Goal: Register for event/course

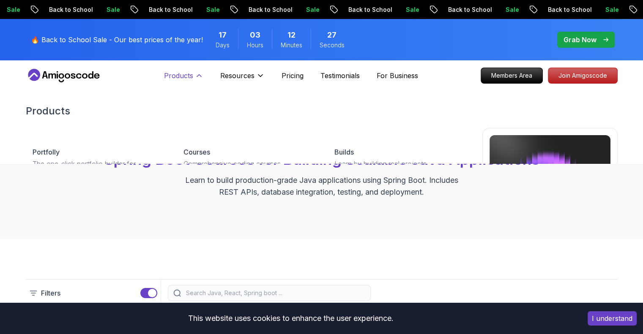
click at [196, 73] on icon at bounding box center [199, 75] width 8 height 8
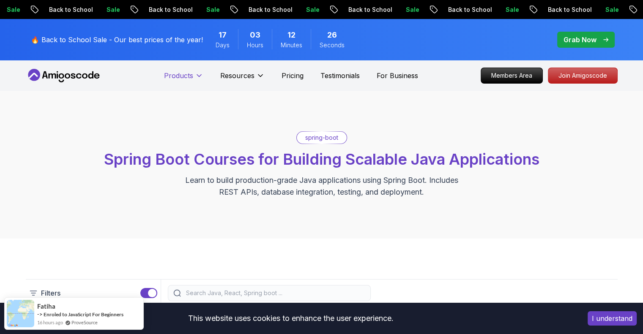
click at [196, 76] on icon at bounding box center [199, 75] width 8 height 8
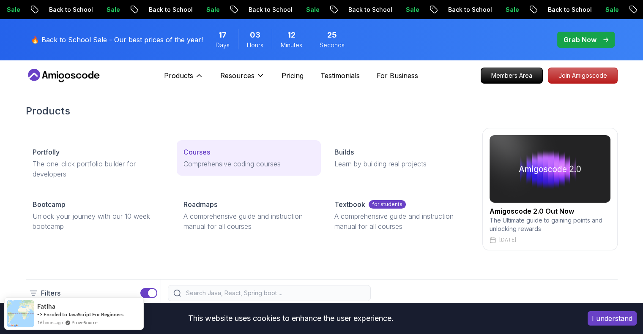
click at [193, 150] on p "Courses" at bounding box center [196, 152] width 27 height 10
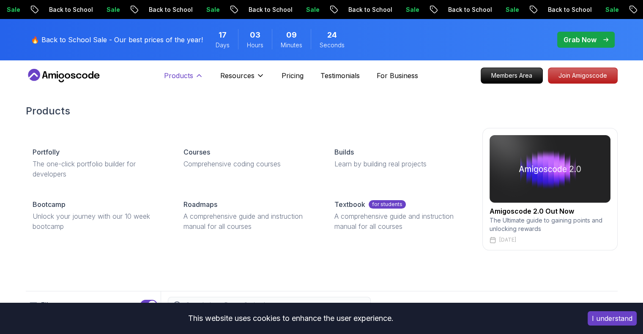
click at [201, 76] on icon at bounding box center [199, 75] width 8 height 8
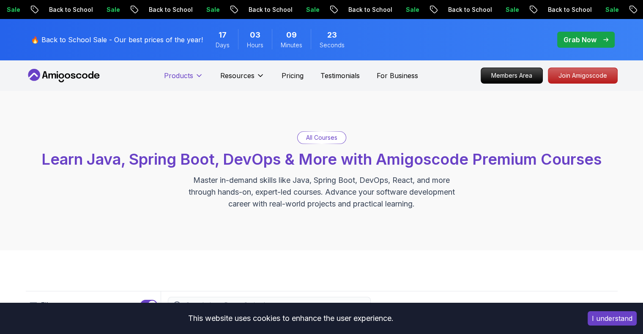
click at [200, 78] on icon at bounding box center [199, 75] width 8 height 8
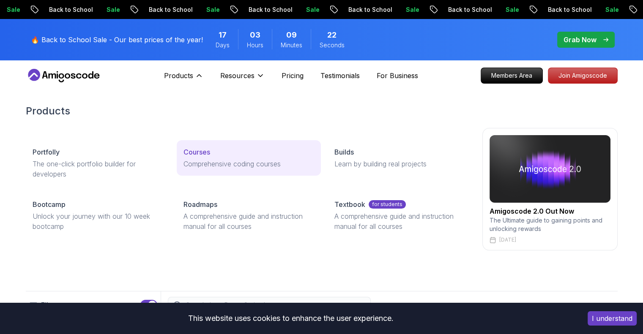
click at [198, 150] on p "Courses" at bounding box center [196, 152] width 27 height 10
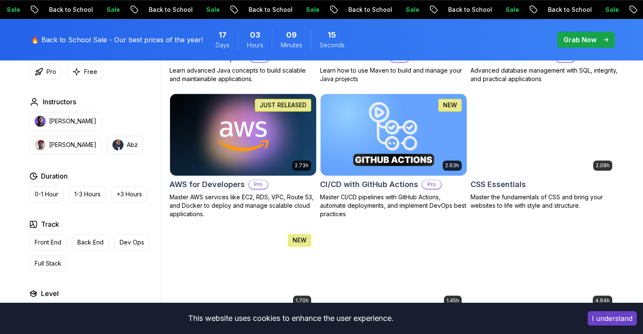
scroll to position [676, 0]
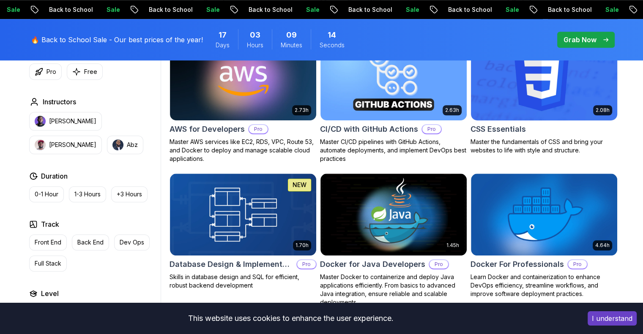
click at [500, 130] on h2 "CSS Essentials" at bounding box center [497, 129] width 55 height 12
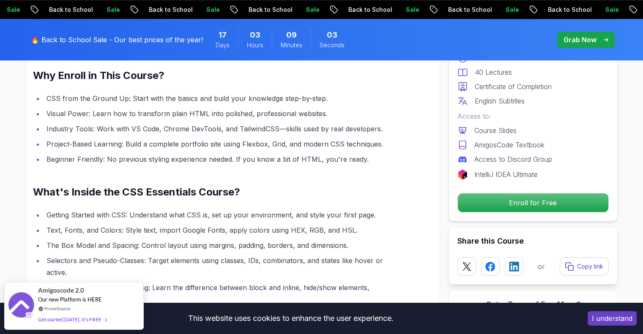
scroll to position [718, 0]
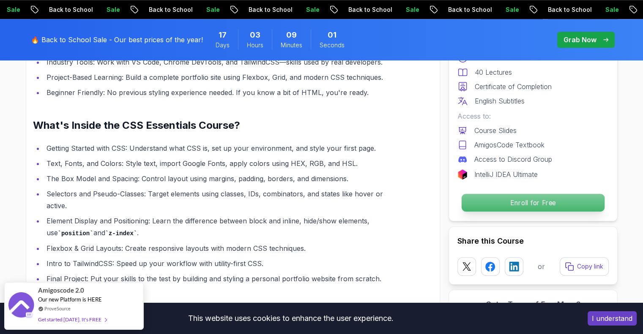
click at [512, 199] on p "Enroll for Free" at bounding box center [532, 203] width 143 height 18
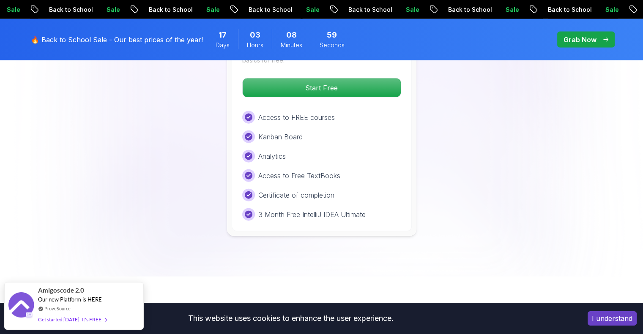
scroll to position [1902, 0]
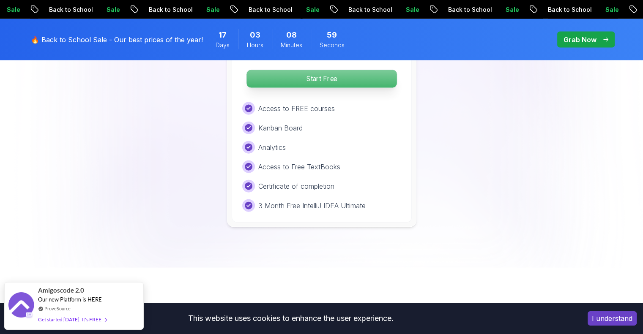
click at [332, 71] on p "Start Free" at bounding box center [321, 79] width 150 height 18
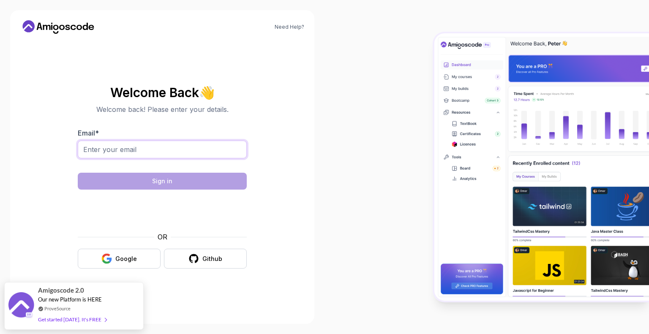
click at [134, 151] on input "Email *" at bounding box center [162, 150] width 169 height 18
click at [177, 150] on input "Email *" at bounding box center [162, 150] width 169 height 18
type input "[EMAIL_ADDRESS][DOMAIN_NAME]"
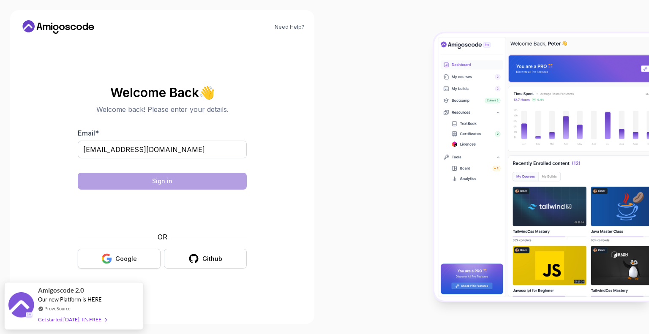
click at [131, 260] on div "Google" at bounding box center [126, 259] width 22 height 8
